Goal: Task Accomplishment & Management: Use online tool/utility

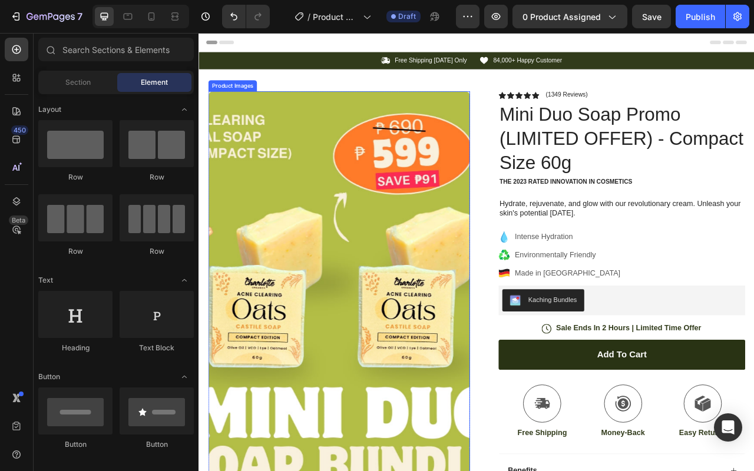
click at [489, 281] on img at bounding box center [376, 402] width 333 height 591
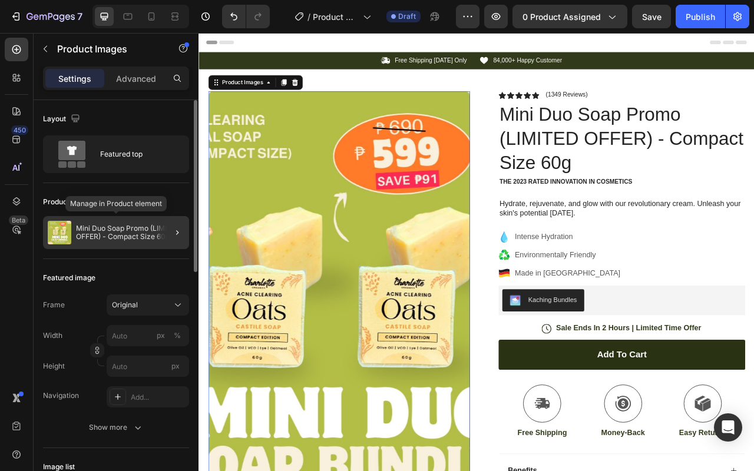
click at [101, 235] on p "Mini Duo Soap Promo (LIMITED OFFER) - Compact Size 60g" at bounding box center [130, 232] width 108 height 16
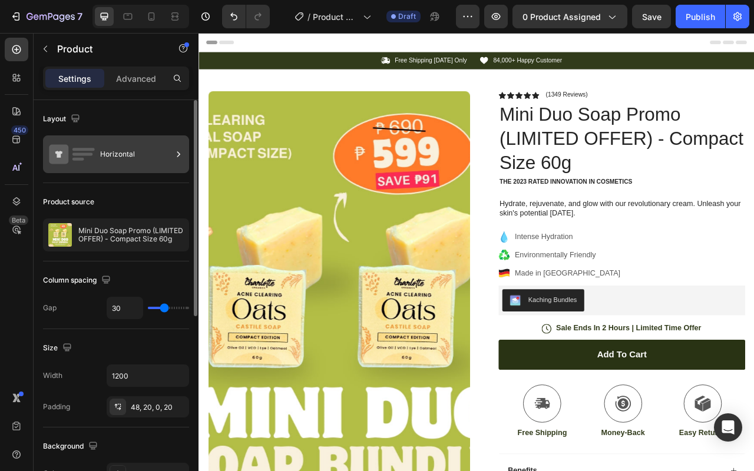
click at [114, 153] on div "Horizontal" at bounding box center [136, 154] width 72 height 27
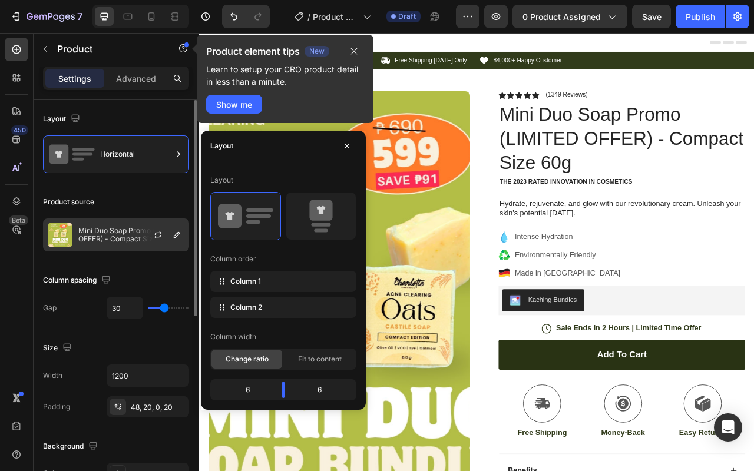
click at [136, 231] on p "Mini Duo Soap Promo (LIMITED OFFER) - Compact Size 60g" at bounding box center [130, 235] width 105 height 16
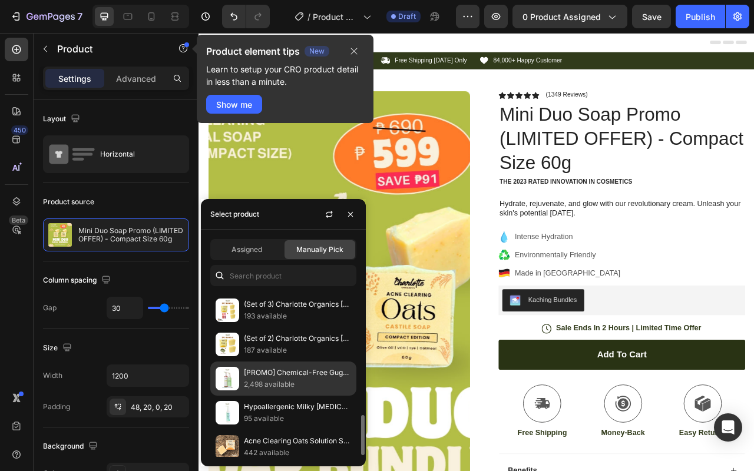
scroll to position [512, 0]
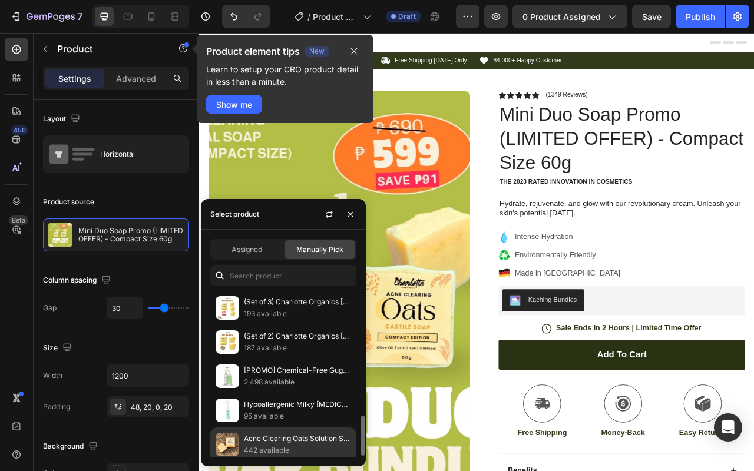
click at [301, 435] on p "Acne Clearing Oats Solution Soap" at bounding box center [297, 439] width 107 height 12
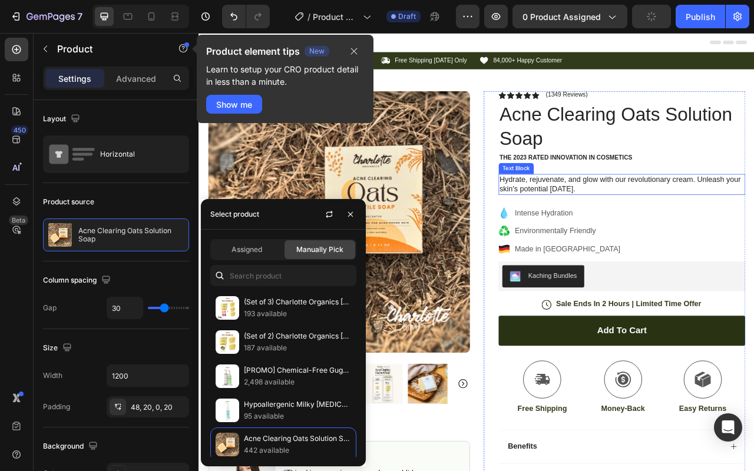
click at [753, 233] on p "Hydrate, rejuvenate, and glow with our revolutionary cream. Unleash your skin's…" at bounding box center [736, 226] width 311 height 25
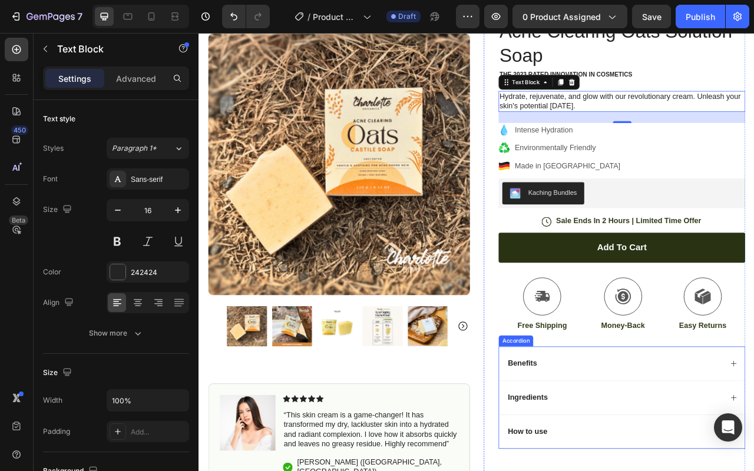
scroll to position [25, 0]
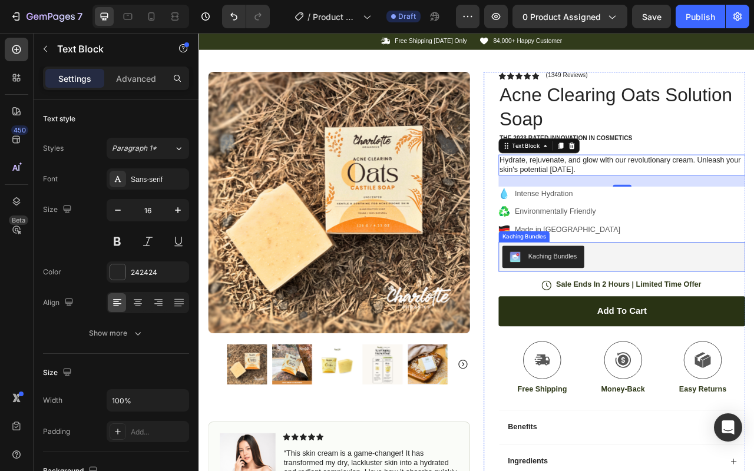
click at [696, 317] on div "Kaching Bundles" at bounding box center [736, 318] width 304 height 28
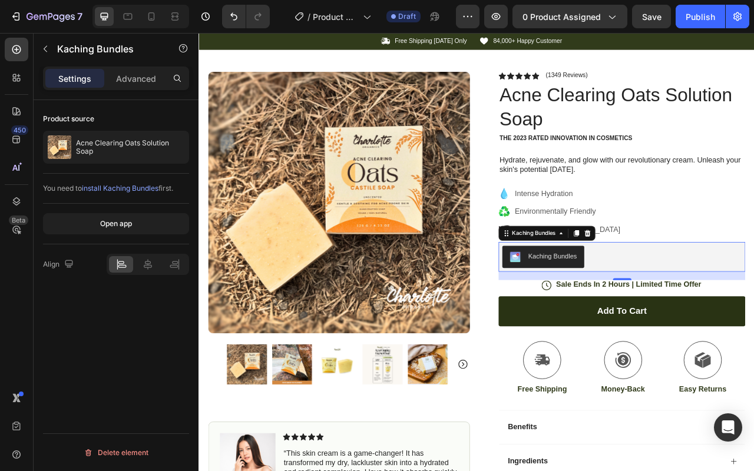
click at [132, 190] on span "install Kaching Bundles" at bounding box center [120, 188] width 77 height 9
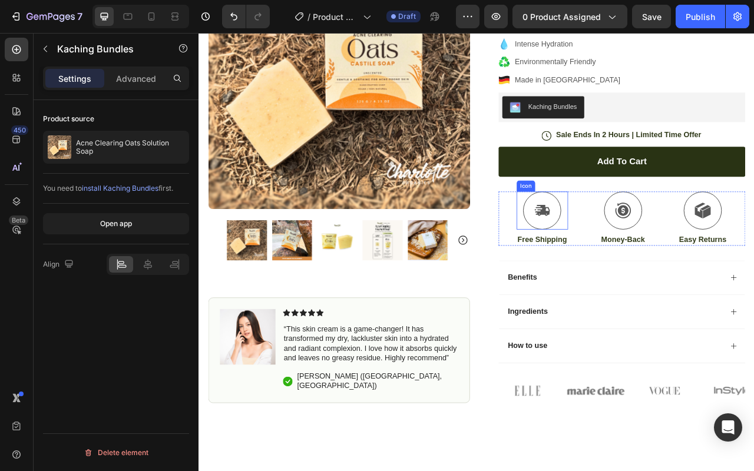
scroll to position [0, 0]
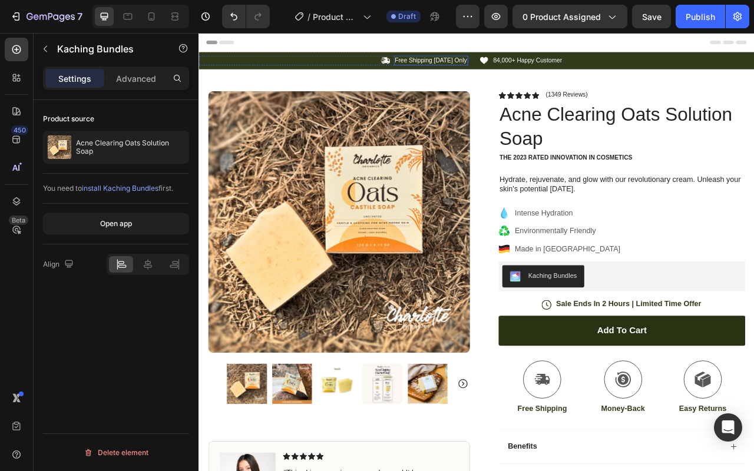
click at [470, 73] on div "Free Shipping [DATE] Only Text Block" at bounding box center [493, 68] width 94 height 12
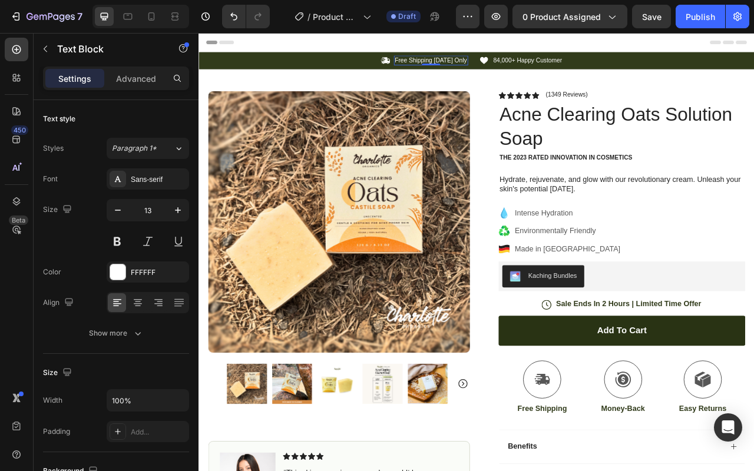
click at [528, 68] on p "Free Shipping [DATE] Only" at bounding box center [493, 68] width 92 height 10
click at [603, 71] on p "84,000+ Happy Customer" at bounding box center [617, 68] width 88 height 10
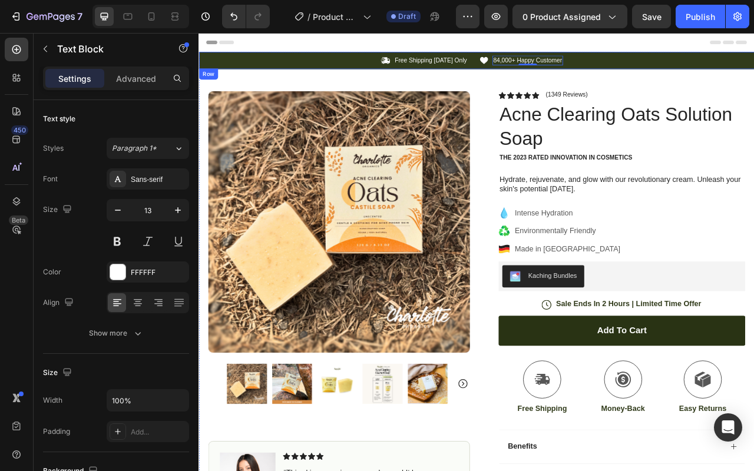
click at [733, 75] on div "Icon Free Shipping [DATE] Only Text Block Row Icon 84,000+ Happy Customer Text …" at bounding box center [551, 68] width 707 height 22
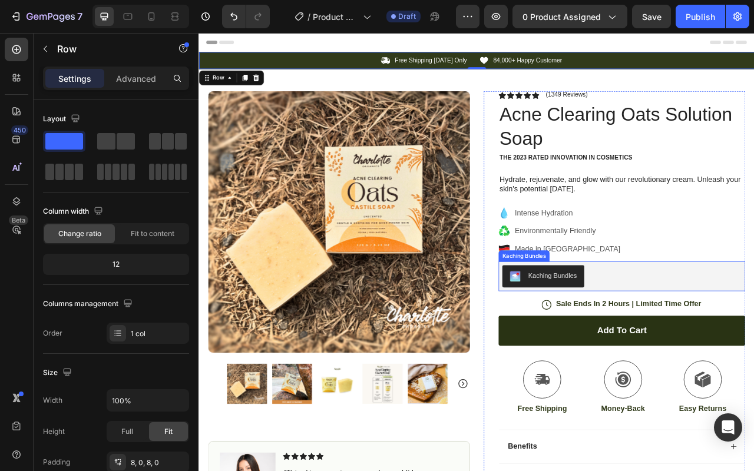
click at [639, 336] on div "Kaching Bundles" at bounding box center [648, 342] width 62 height 12
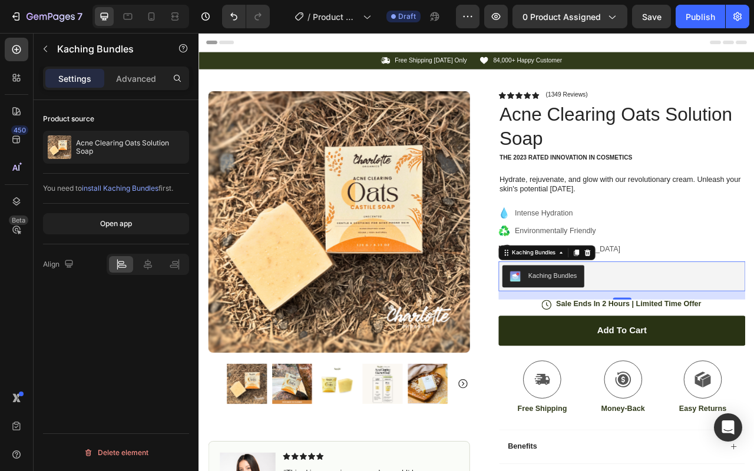
click at [131, 78] on p "Advanced" at bounding box center [136, 78] width 40 height 12
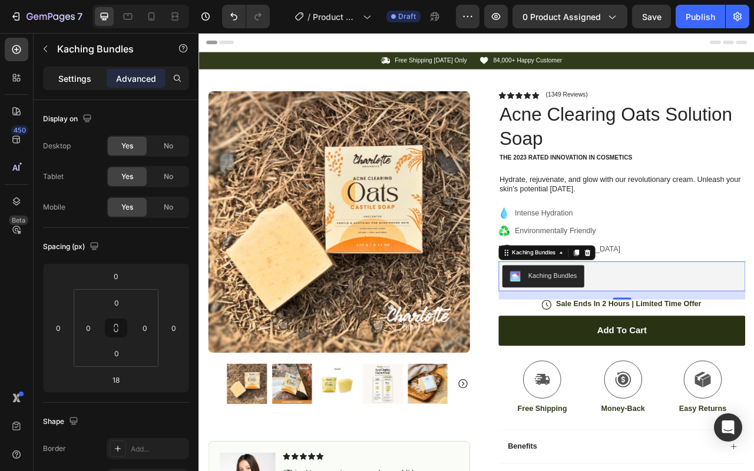
click at [77, 82] on p "Settings" at bounding box center [74, 78] width 33 height 12
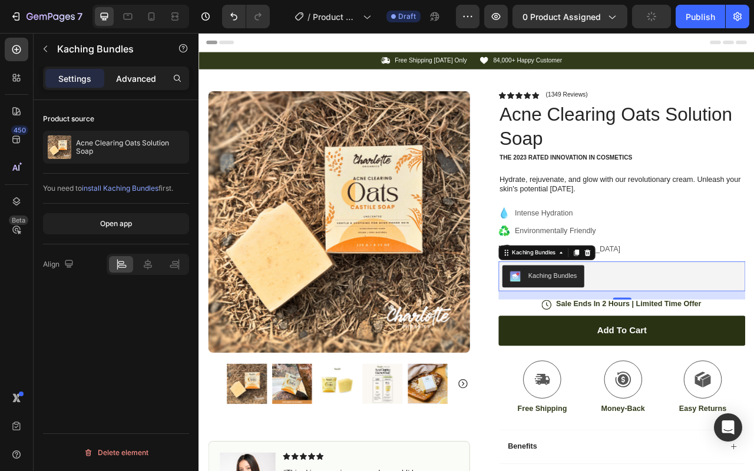
click at [149, 79] on p "Advanced" at bounding box center [136, 78] width 40 height 12
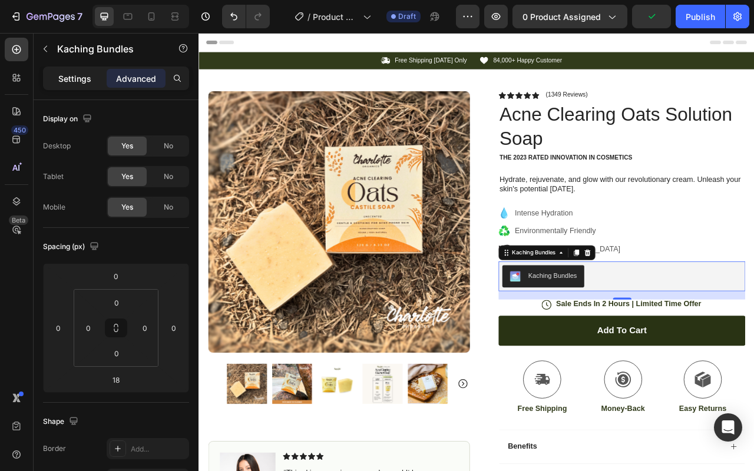
click at [85, 82] on p "Settings" at bounding box center [74, 78] width 33 height 12
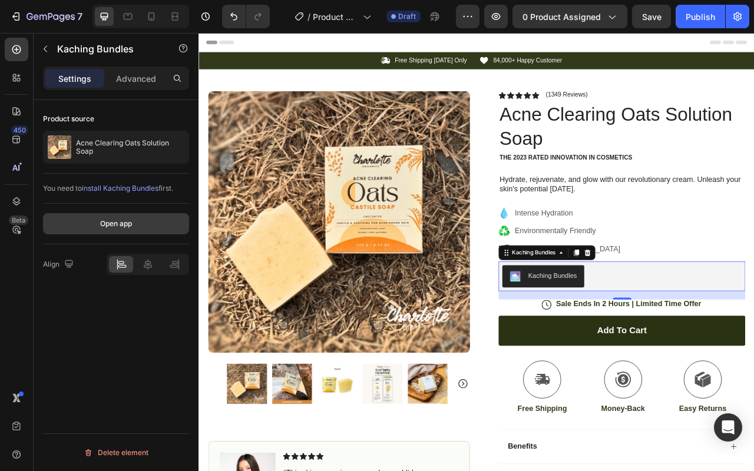
click at [129, 224] on div "Open app" at bounding box center [116, 223] width 32 height 11
